Goal: Task Accomplishment & Management: Complete application form

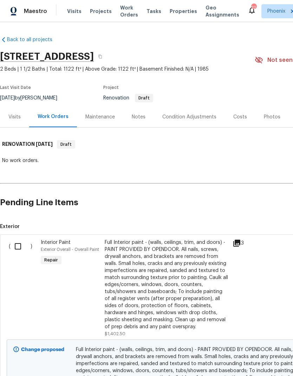
click at [22, 247] on input "checkbox" at bounding box center [21, 246] width 20 height 15
checkbox input "true"
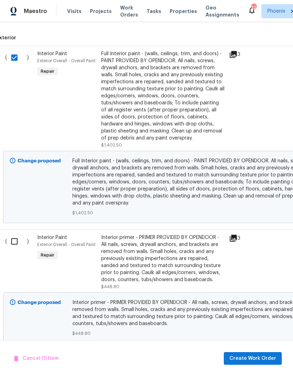
click at [16, 242] on input "checkbox" at bounding box center [17, 241] width 20 height 15
checkbox input "true"
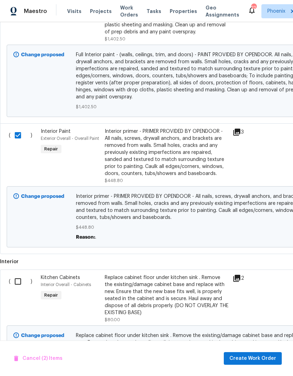
scroll to position [309, 0]
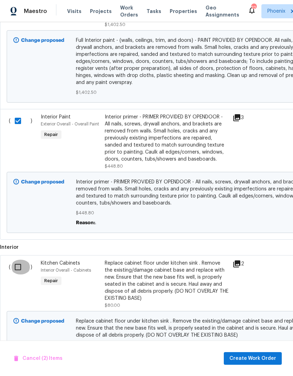
click at [17, 272] on input "checkbox" at bounding box center [21, 267] width 20 height 15
checkbox input "true"
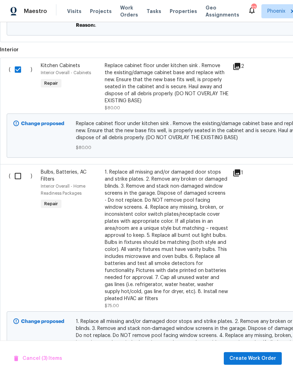
scroll to position [504, 0]
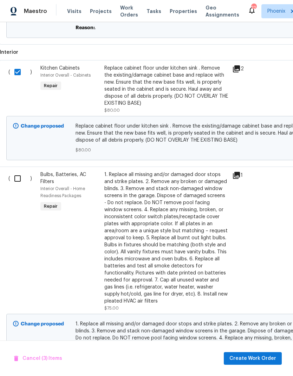
click at [18, 183] on input "checkbox" at bounding box center [20, 178] width 20 height 15
checkbox input "true"
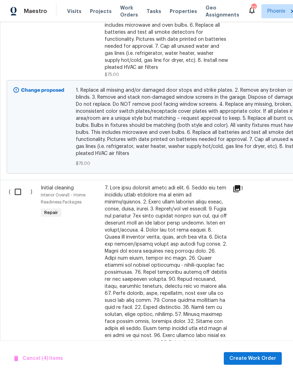
scroll to position [748, 0]
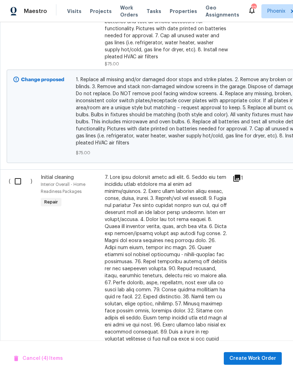
click at [18, 185] on input "checkbox" at bounding box center [21, 181] width 20 height 15
checkbox input "true"
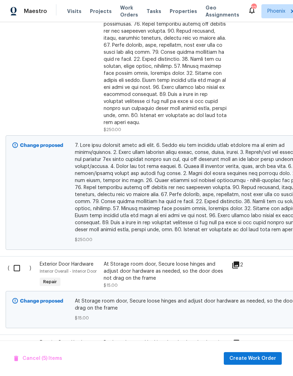
scroll to position [995, 0]
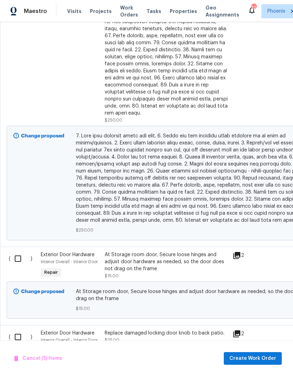
click at [21, 253] on input "checkbox" at bounding box center [21, 258] width 20 height 15
checkbox input "true"
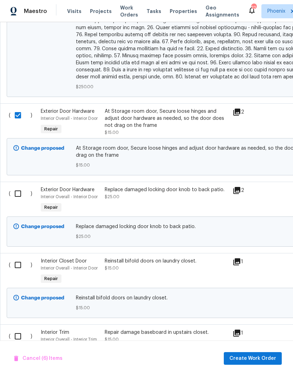
scroll to position [1138, 0]
click at [19, 189] on input "checkbox" at bounding box center [21, 193] width 20 height 15
checkbox input "true"
click at [20, 259] on input "checkbox" at bounding box center [21, 264] width 20 height 15
checkbox input "true"
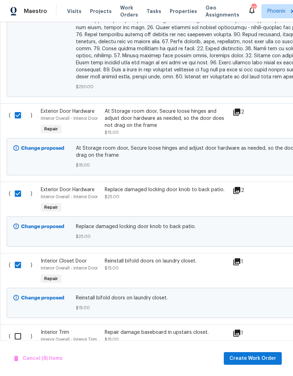
click at [21, 330] on input "checkbox" at bounding box center [21, 336] width 20 height 15
checkbox input "true"
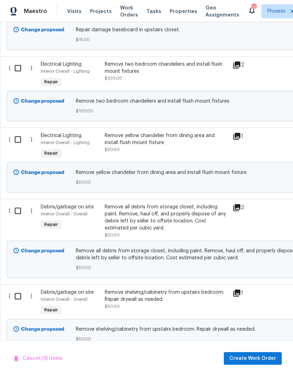
scroll to position [1485, 0]
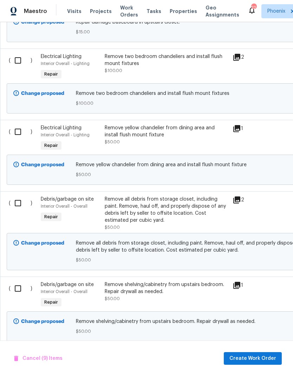
click at [21, 59] on input "checkbox" at bounding box center [21, 60] width 20 height 15
checkbox input "true"
click at [18, 125] on input "checkbox" at bounding box center [21, 131] width 20 height 15
checkbox input "true"
click at [20, 204] on input "checkbox" at bounding box center [21, 203] width 20 height 15
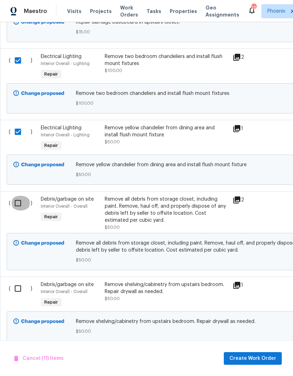
checkbox input "true"
click at [21, 286] on input "checkbox" at bounding box center [21, 288] width 20 height 15
checkbox input "true"
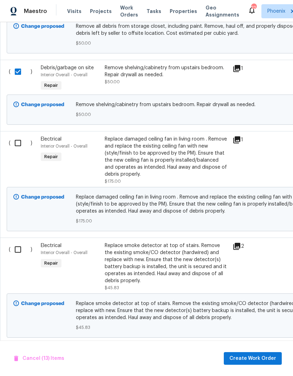
scroll to position [1699, 0]
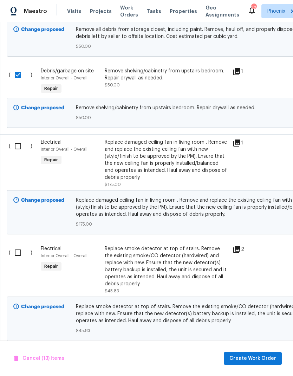
click at [21, 146] on input "checkbox" at bounding box center [21, 146] width 20 height 15
checkbox input "true"
click at [19, 249] on input "checkbox" at bounding box center [21, 252] width 20 height 15
checkbox input "true"
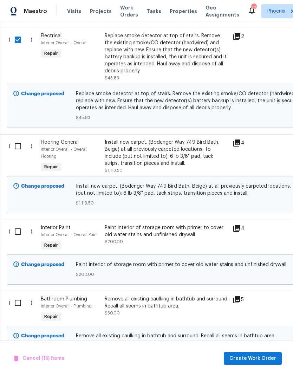
scroll to position [1911, 0]
click at [20, 146] on input "checkbox" at bounding box center [21, 146] width 20 height 15
checkbox input "true"
click at [22, 236] on input "checkbox" at bounding box center [21, 231] width 20 height 15
checkbox input "true"
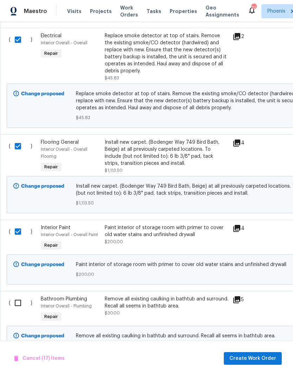
click at [15, 304] on input "checkbox" at bounding box center [21, 302] width 20 height 15
checkbox input "true"
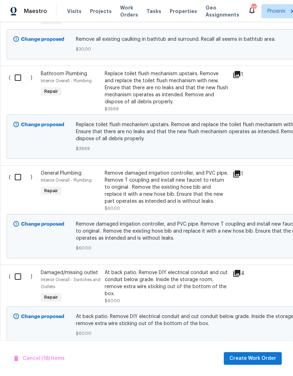
scroll to position [2215, 0]
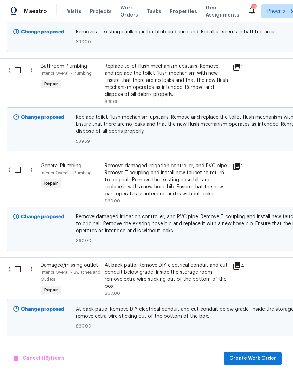
click at [27, 73] on input "checkbox" at bounding box center [21, 70] width 20 height 15
checkbox input "true"
click at [23, 174] on input "checkbox" at bounding box center [21, 169] width 20 height 15
checkbox input "true"
click at [19, 274] on input "checkbox" at bounding box center [21, 269] width 20 height 15
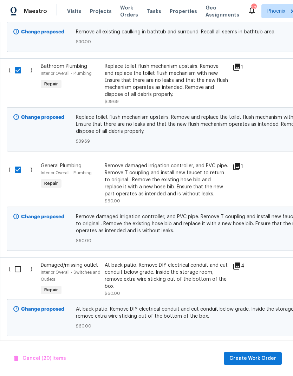
checkbox input "true"
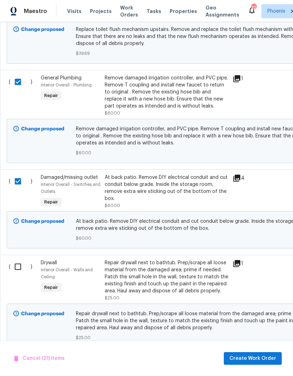
scroll to position [2303, 0]
click at [20, 273] on input "checkbox" at bounding box center [21, 267] width 20 height 15
checkbox input "true"
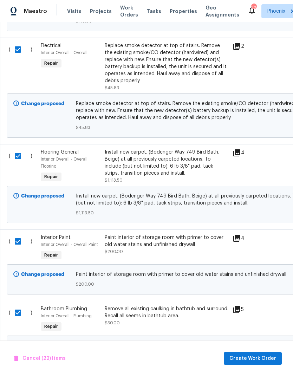
scroll to position [1901, 0]
click at [270, 356] on span "Create Work Order" at bounding box center [252, 358] width 47 height 9
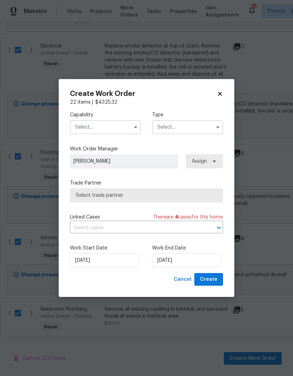
click at [85, 129] on input "text" at bounding box center [105, 127] width 71 height 14
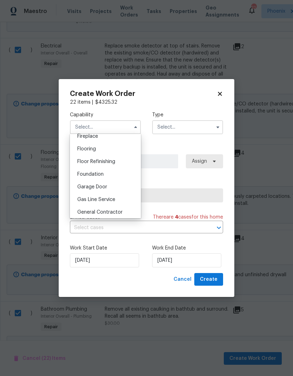
scroll to position [270, 0]
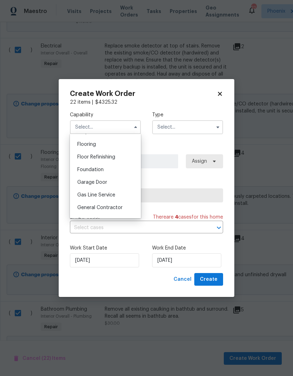
click at [83, 205] on span "General Contractor" at bounding box center [99, 207] width 45 height 5
type input "General Contractor"
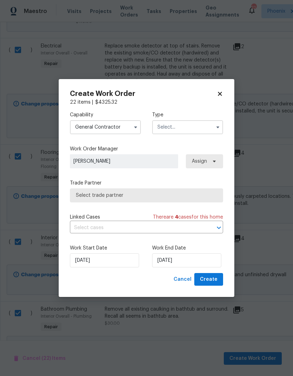
click at [199, 129] on input "text" at bounding box center [187, 127] width 71 height 14
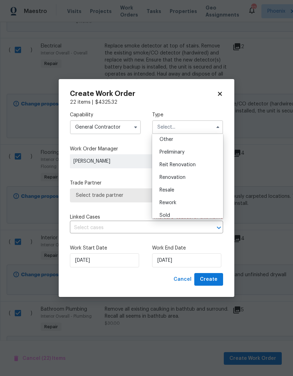
scroll to position [143, 0]
click at [184, 180] on div "Renovation" at bounding box center [187, 176] width 67 height 13
type input "Renovation"
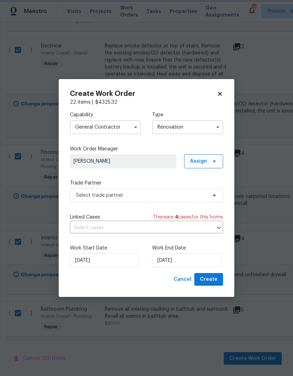
scroll to position [0, 0]
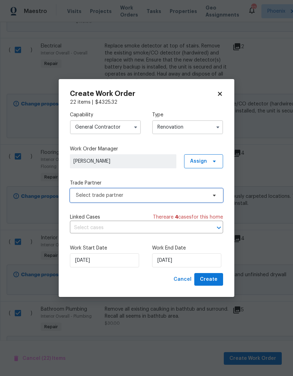
click at [200, 199] on span "Select trade partner" at bounding box center [146, 195] width 153 height 14
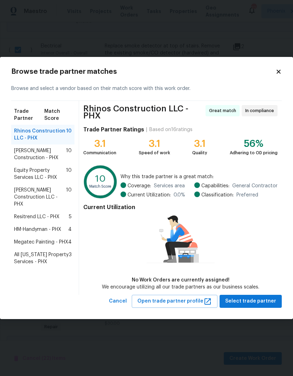
click at [26, 150] on span "[PERSON_NAME] Construction - PHX" at bounding box center [40, 154] width 52 height 14
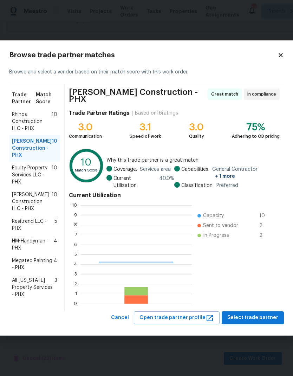
scroll to position [98, 111]
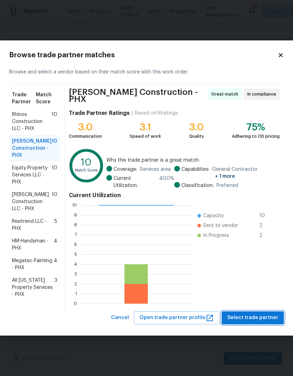
click at [264, 315] on span "Select trade partner" at bounding box center [252, 317] width 51 height 9
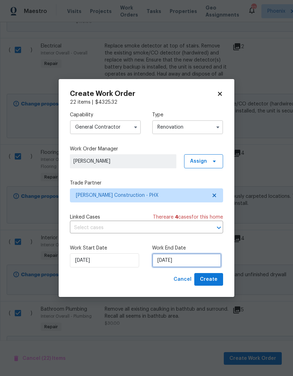
click at [199, 264] on input "[DATE]" at bounding box center [186, 260] width 69 height 14
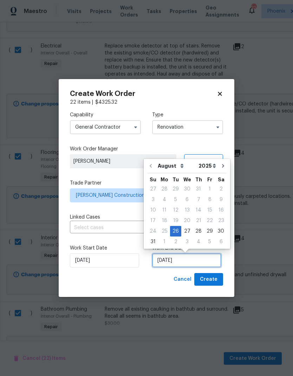
scroll to position [5, 0]
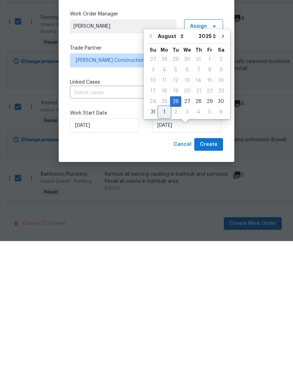
click at [164, 242] on div "1" at bounding box center [164, 247] width 11 height 10
type input "[DATE]"
select select "8"
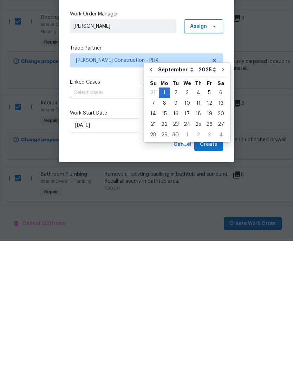
scroll to position [28, 0]
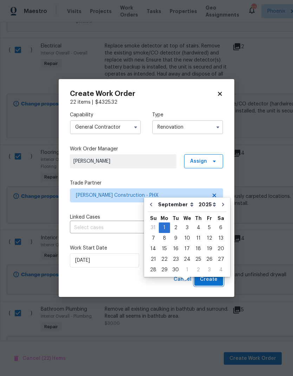
click at [218, 281] on button "Create" at bounding box center [208, 279] width 29 height 13
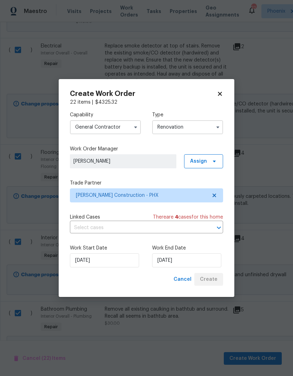
scroll to position [0, 0]
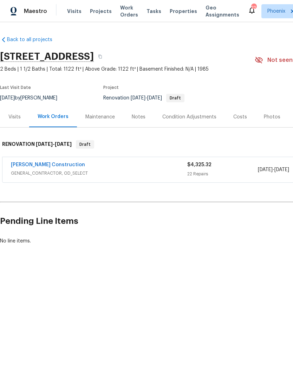
click at [37, 165] on link "[PERSON_NAME] Construction" at bounding box center [48, 164] width 74 height 5
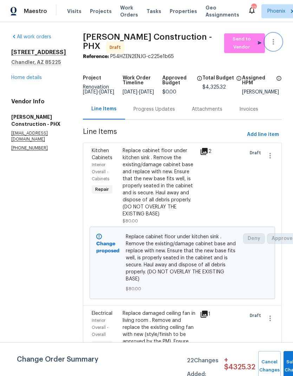
click at [273, 40] on icon "button" at bounding box center [273, 42] width 1 height 6
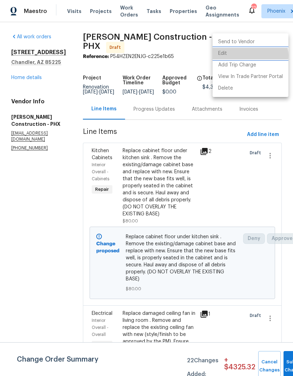
click at [247, 55] on li "Edit" at bounding box center [250, 54] width 76 height 12
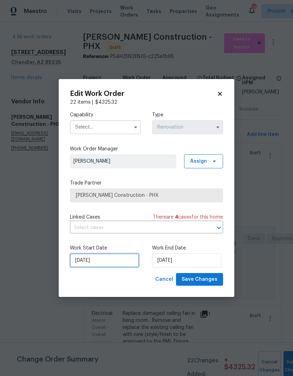
click at [115, 265] on input "[DATE]" at bounding box center [104, 260] width 69 height 14
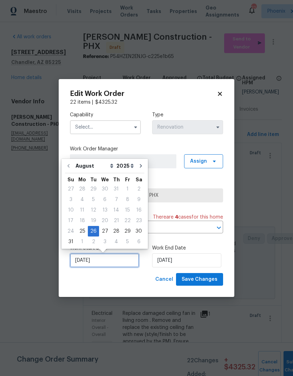
scroll to position [5, 0]
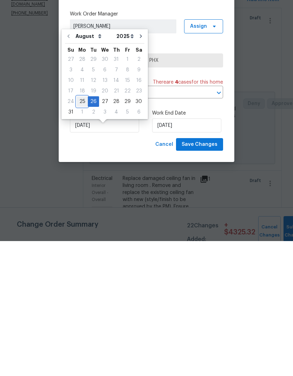
click at [80, 231] on div "25" at bounding box center [82, 236] width 11 height 10
type input "[DATE]"
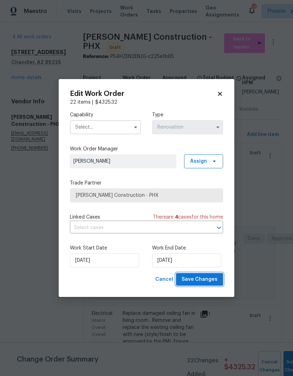
click at [214, 283] on span "Save Changes" at bounding box center [200, 279] width 36 height 9
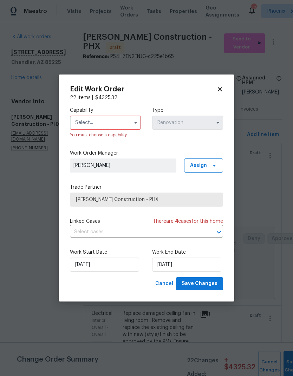
click at [79, 125] on input "text" at bounding box center [105, 123] width 71 height 14
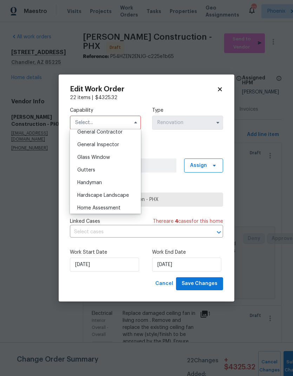
scroll to position [340, 0]
click at [84, 138] on div "General Contractor" at bounding box center [105, 132] width 67 height 13
type input "General Contractor"
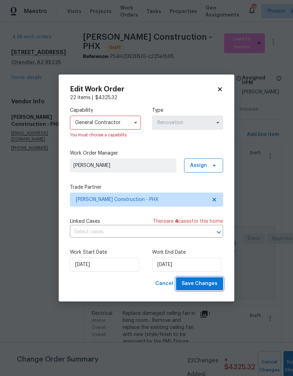
click at [215, 288] on span "Save Changes" at bounding box center [200, 283] width 36 height 9
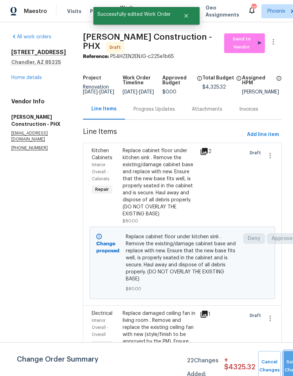
click at [287, 363] on button "Submit Changes" at bounding box center [294, 366] width 22 height 30
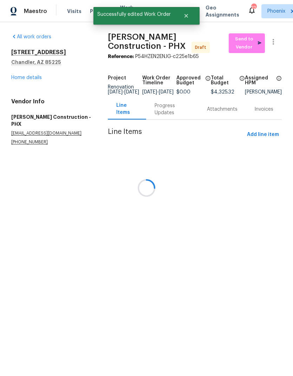
scroll to position [0, 0]
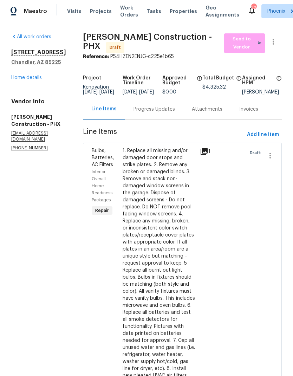
click at [249, 45] on span "Send to Vendor" at bounding box center [245, 43] width 34 height 16
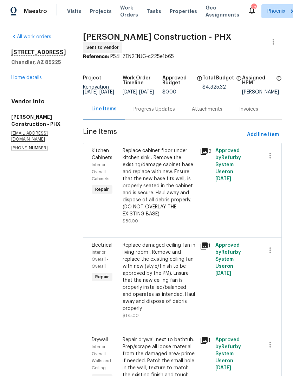
click at [23, 80] on link "Home details" at bounding box center [26, 77] width 31 height 5
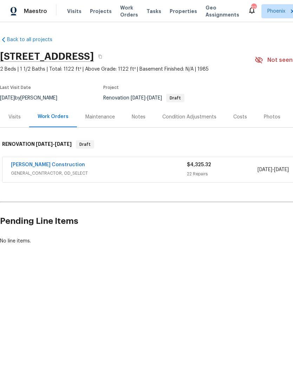
click at [12, 112] on div "Visits" at bounding box center [14, 116] width 29 height 21
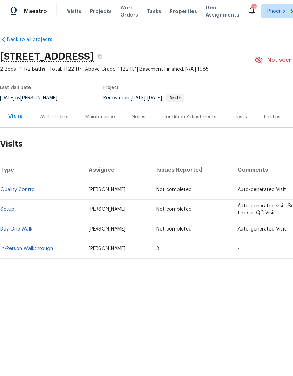
click at [44, 248] on link "In-Person Walkthrough" at bounding box center [26, 248] width 53 height 5
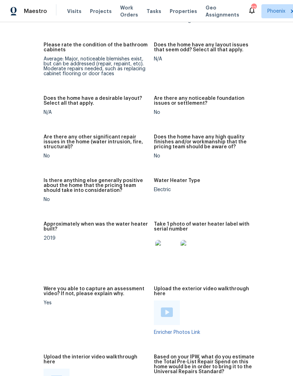
scroll to position [1430, 42]
